Goal: Check status: Check status

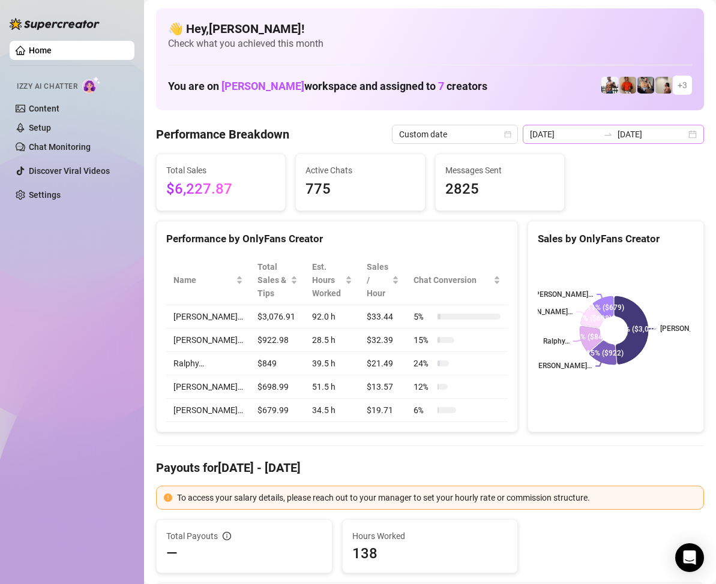
click at [682, 142] on div "[DATE] [DATE]" at bounding box center [613, 134] width 181 height 19
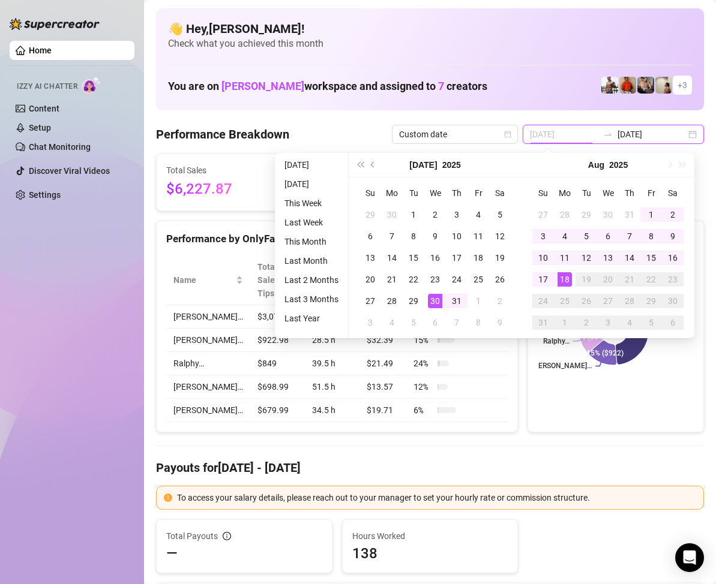
type input "[DATE]"
click at [567, 277] on div "18" at bounding box center [564, 279] width 14 height 14
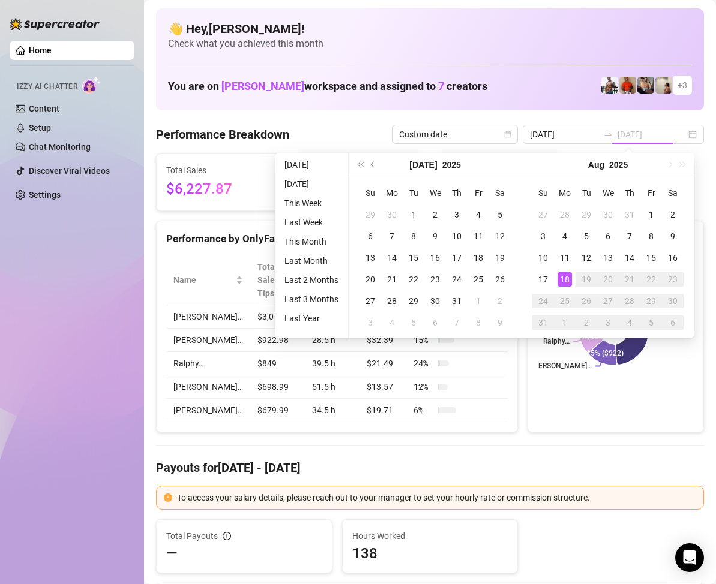
click at [567, 277] on div "18" at bounding box center [564, 279] width 14 height 14
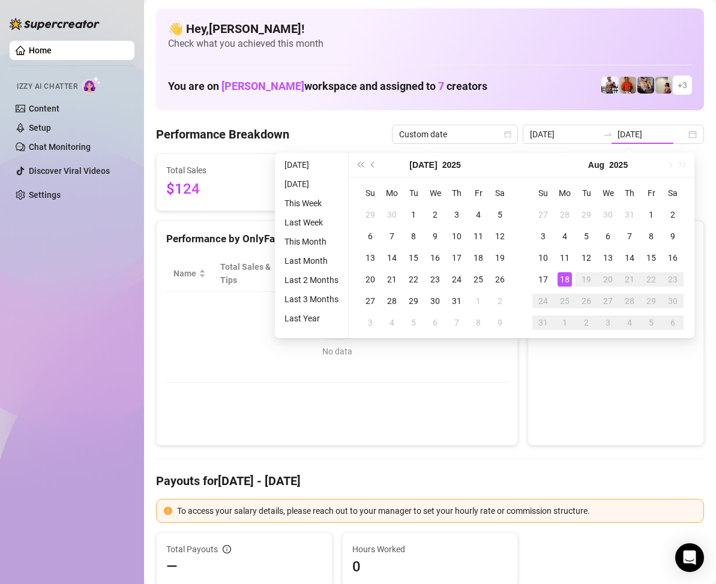
type input "[DATE]"
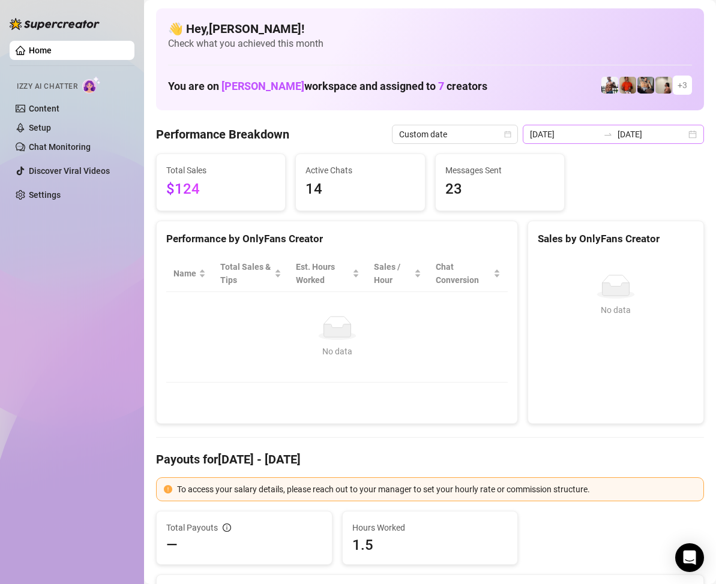
click at [683, 140] on div "[DATE] [DATE]" at bounding box center [613, 134] width 181 height 19
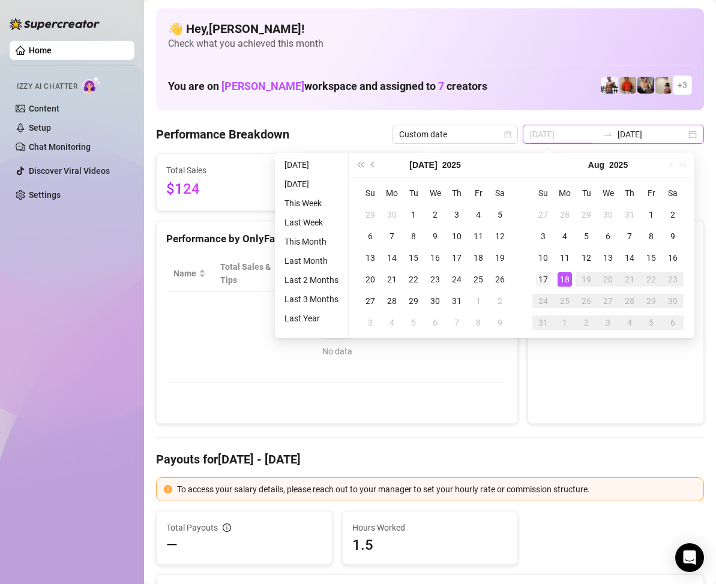
type input "[DATE]"
click at [547, 277] on div "17" at bounding box center [543, 279] width 14 height 14
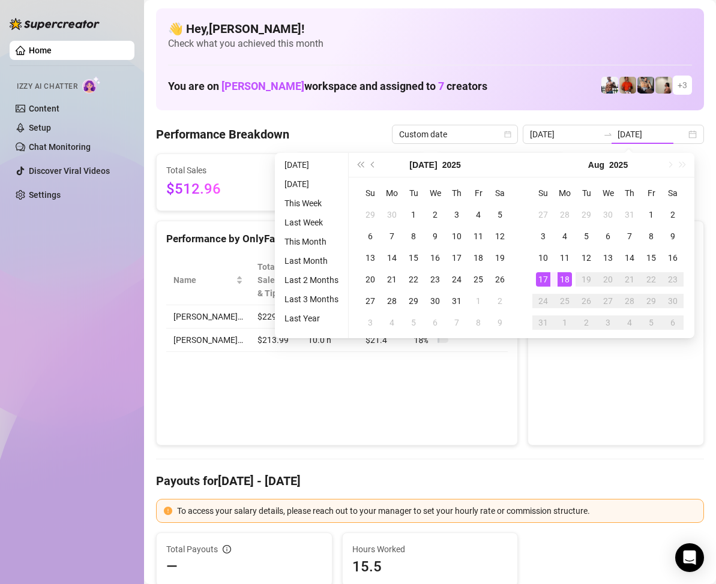
type input "[DATE]"
